Goal: Task Accomplishment & Management: Complete application form

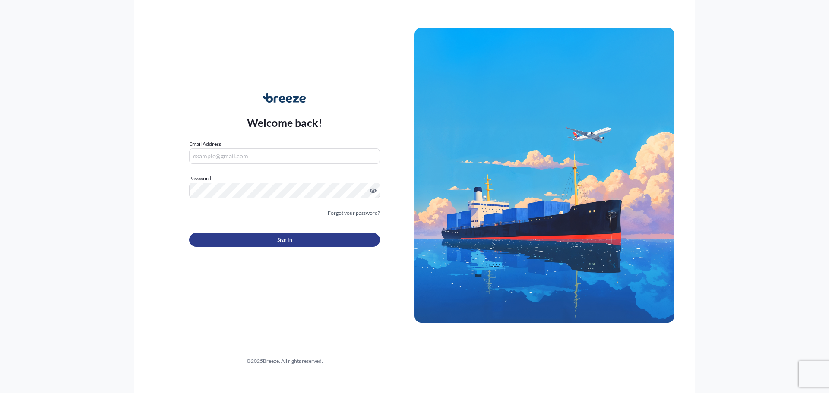
type input "[EMAIL_ADDRESS][DOMAIN_NAME]"
click at [263, 240] on button "Sign In" at bounding box center [284, 240] width 191 height 14
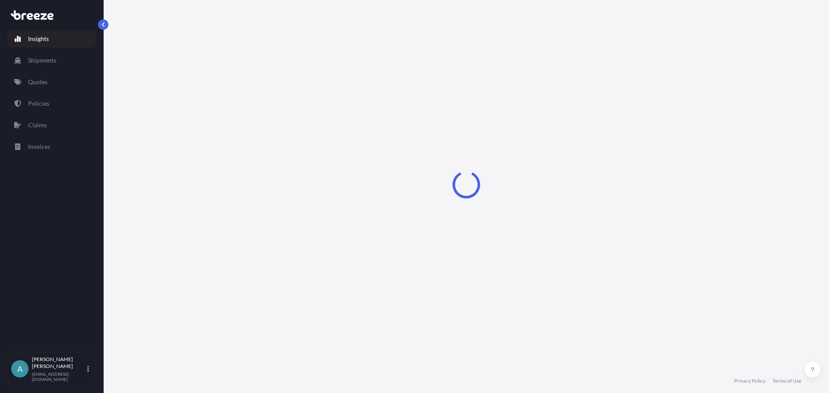
select select "2025"
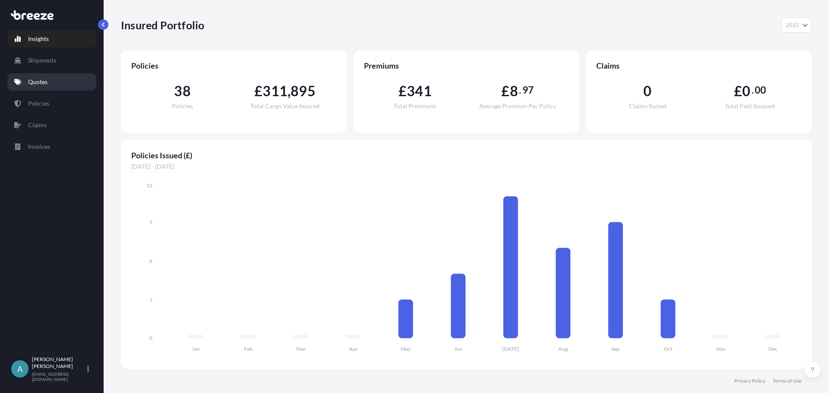
click at [48, 82] on p "Quotes" at bounding box center [37, 82] width 19 height 9
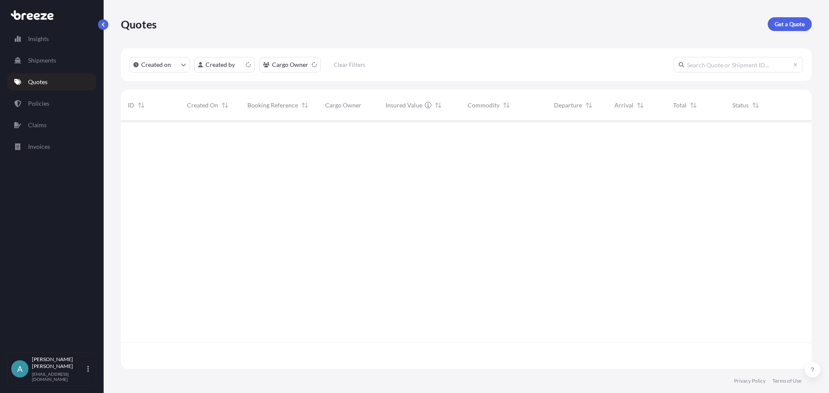
scroll to position [247, 684]
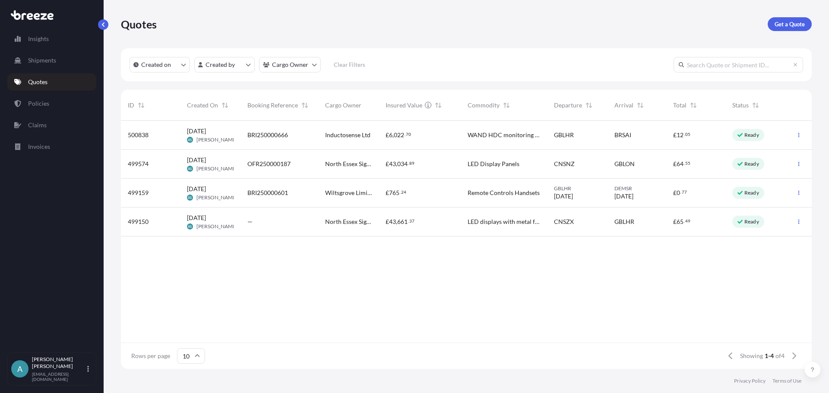
click at [253, 134] on span "BRI250000666" at bounding box center [267, 135] width 41 height 9
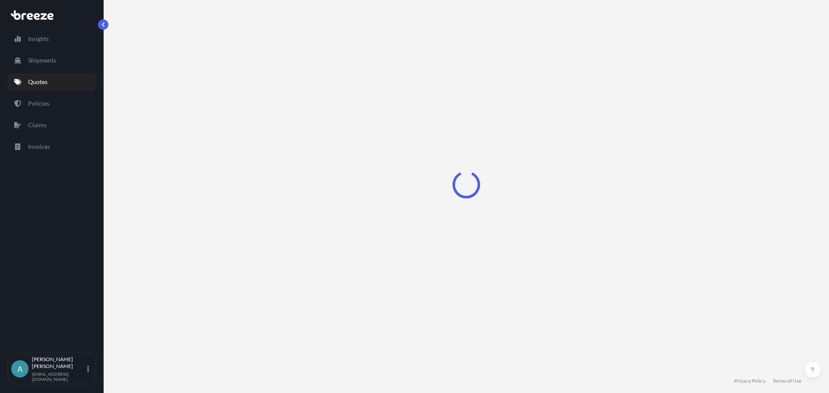
select select "Road"
select select "Air"
select select "Road"
select select "3"
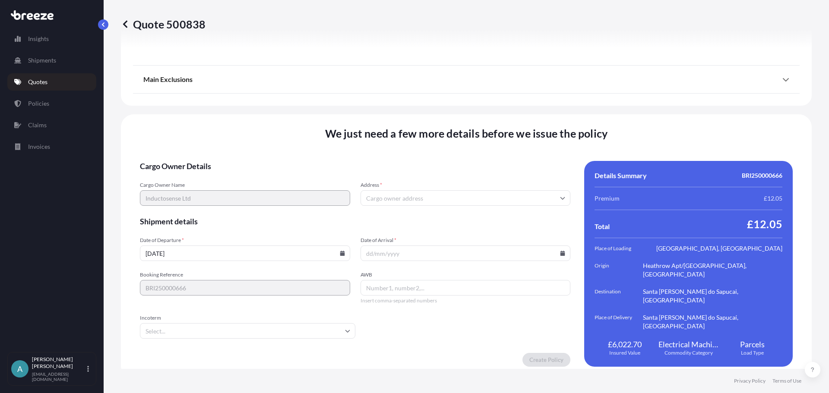
scroll to position [1198, 0]
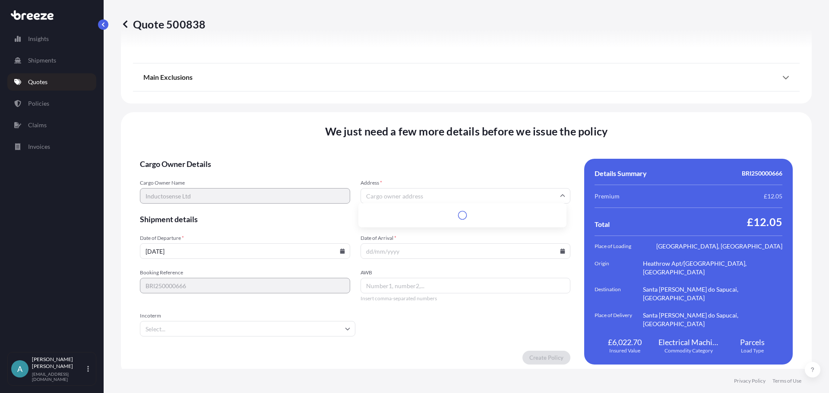
click at [521, 190] on input "Address *" at bounding box center [466, 196] width 210 height 16
click at [407, 188] on input "Address *" at bounding box center [466, 196] width 210 height 16
paste input "[STREET_ADDRESS]"
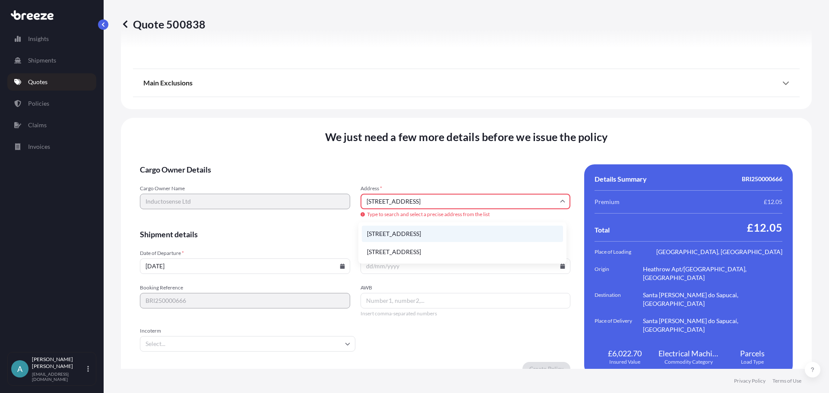
click at [405, 237] on li "[STREET_ADDRESS]" at bounding box center [462, 234] width 201 height 16
type input "Bath Rd, [GEOGRAPHIC_DATA], [GEOGRAPHIC_DATA]"
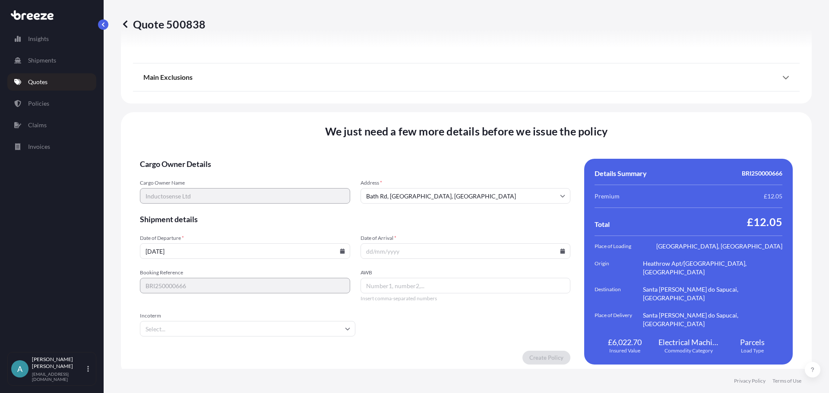
click at [250, 246] on input "[DATE]" at bounding box center [245, 252] width 210 height 16
click at [336, 248] on input "[DATE]" at bounding box center [245, 252] width 210 height 16
click at [340, 249] on icon at bounding box center [342, 251] width 5 height 5
click at [396, 244] on input "Date of Arrival *" at bounding box center [466, 252] width 210 height 16
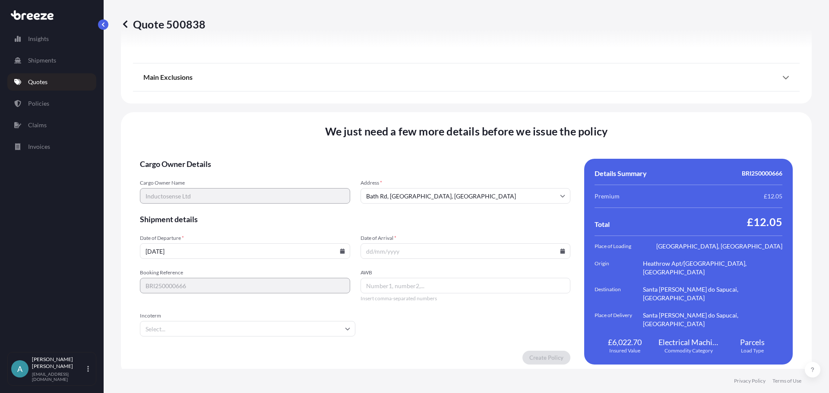
click at [415, 247] on input "Date of Arrival *" at bounding box center [466, 252] width 210 height 16
click at [486, 250] on input "Date of Arrival *" at bounding box center [466, 252] width 210 height 16
click at [561, 249] on icon at bounding box center [563, 251] width 5 height 5
click at [457, 188] on button "23" at bounding box center [454, 184] width 14 height 14
type input "[DATE]"
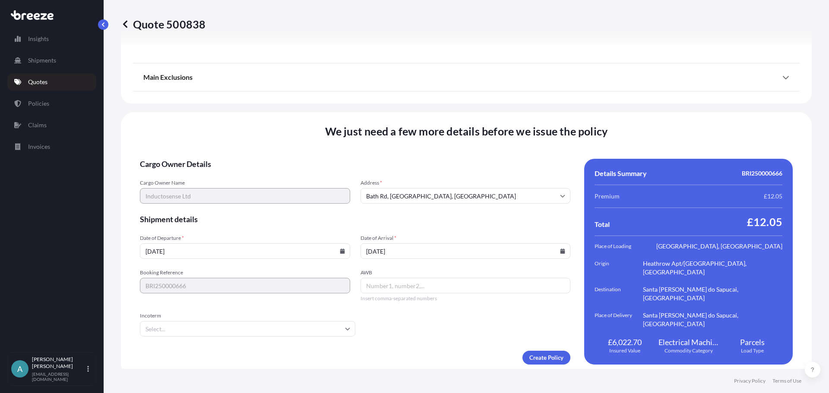
click at [421, 330] on form "Cargo Owner Details Cargo Owner Name Inductosense Ltd Address * [GEOGRAPHIC_DAT…" at bounding box center [355, 262] width 431 height 206
click at [250, 332] on input "Incoterm" at bounding box center [247, 329] width 215 height 16
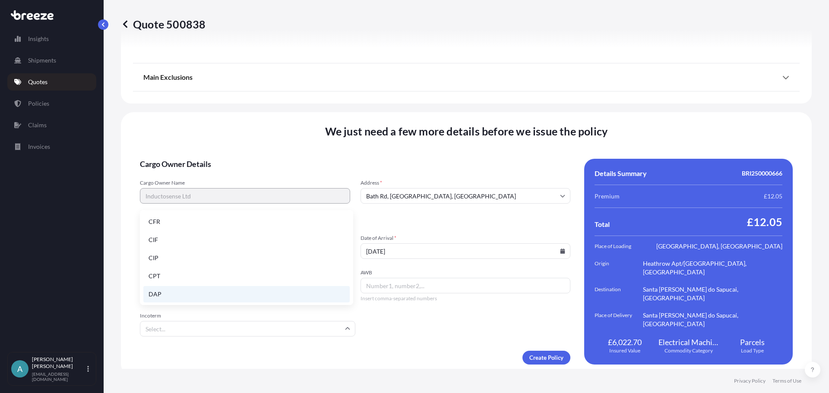
click at [212, 288] on li "DAP" at bounding box center [246, 294] width 206 height 16
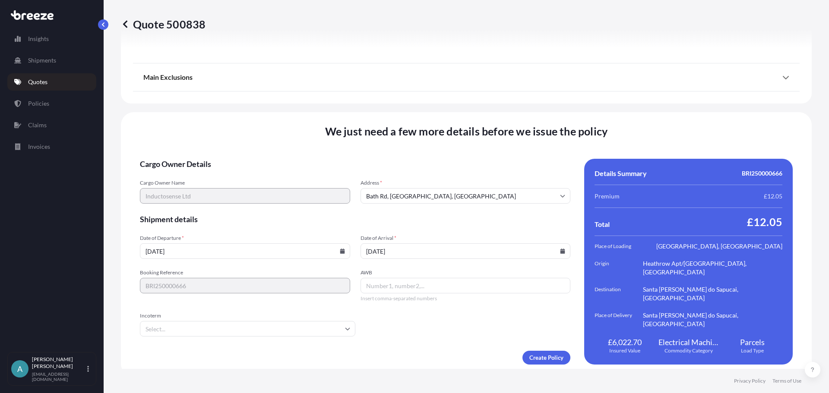
type input "DAP"
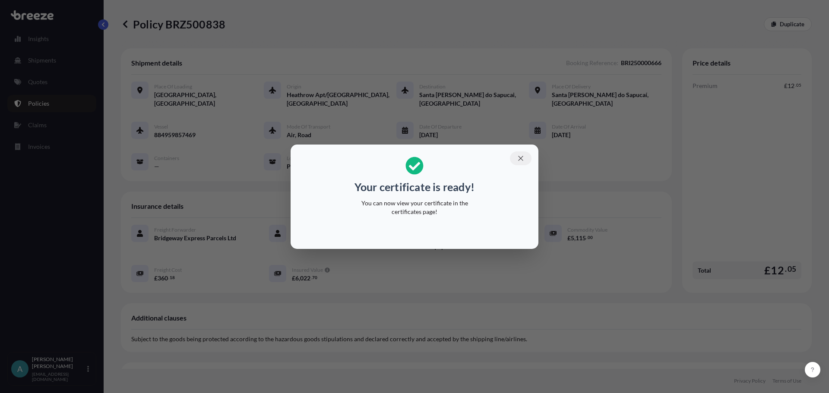
click at [521, 159] on icon "button" at bounding box center [521, 159] width 8 height 8
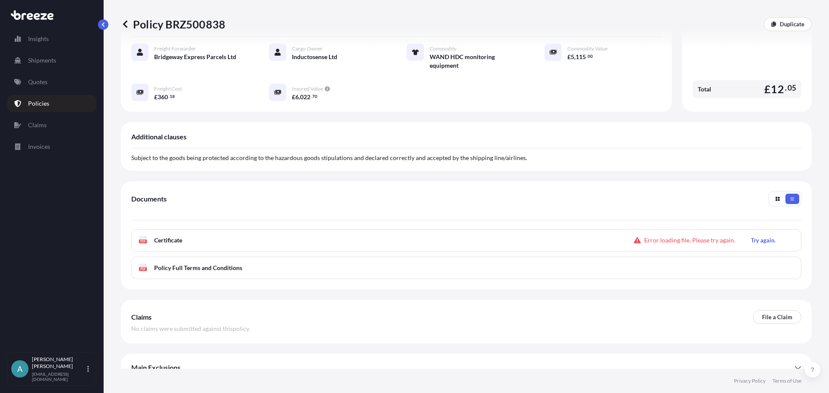
scroll to position [185, 0]
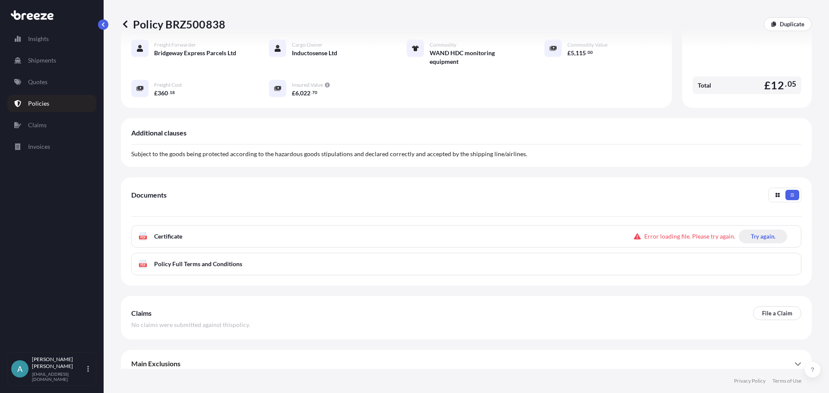
click at [751, 232] on p "Try again." at bounding box center [763, 236] width 25 height 9
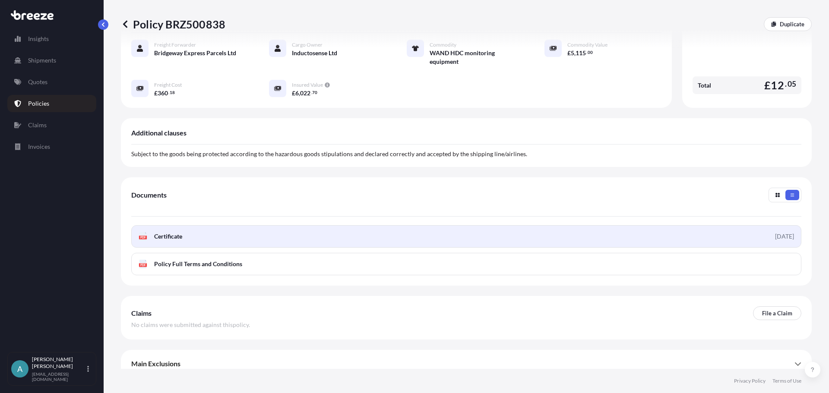
click at [744, 230] on link "PDF Certificate [DATE]" at bounding box center [466, 236] width 670 height 22
